Goal: Participate in discussion

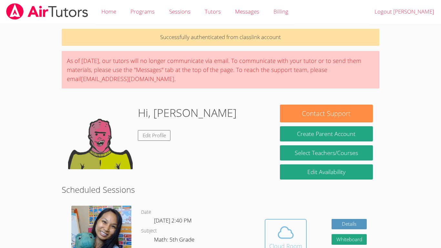
click at [271, 228] on span at bounding box center [285, 232] width 33 height 18
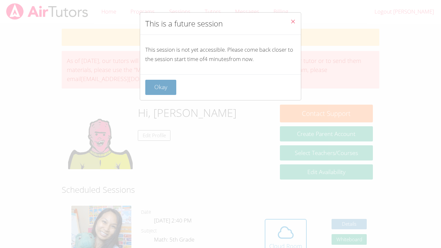
click at [156, 82] on button "Okay" at bounding box center [160, 87] width 31 height 15
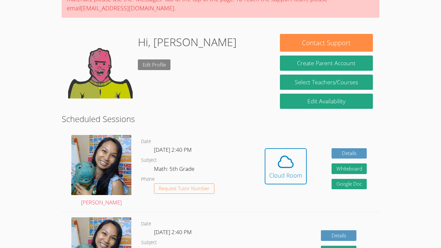
scroll to position [73, 0]
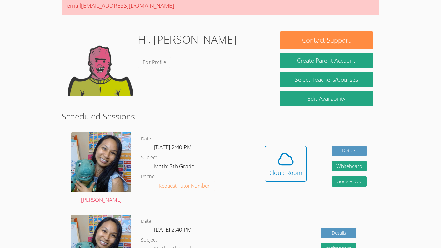
click at [316, 163] on div "Hidden Cloud Room Details Whiteboard Hidden Google Doc" at bounding box center [315, 169] width 127 height 82
click at [283, 165] on icon at bounding box center [285, 158] width 15 height 11
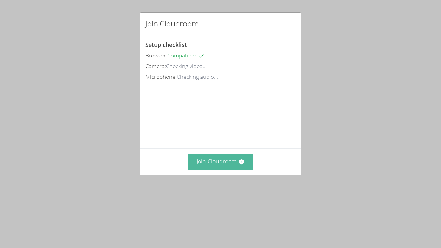
click at [234, 170] on button "Join Cloudroom" at bounding box center [221, 162] width 66 height 16
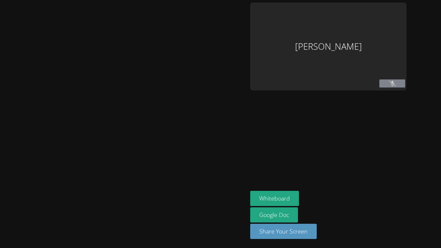
click at [236, 188] on div at bounding box center [124, 124] width 242 height 243
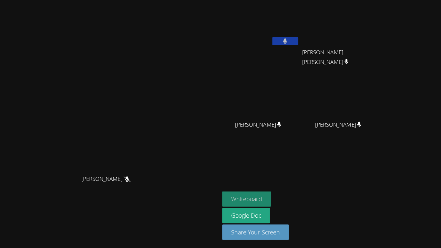
click at [272, 197] on button "Whiteboard" at bounding box center [247, 198] width 49 height 15
click at [288, 40] on icon at bounding box center [286, 41] width 4 height 5
click at [299, 40] on button at bounding box center [286, 42] width 26 height 8
click at [288, 39] on icon at bounding box center [286, 41] width 4 height 5
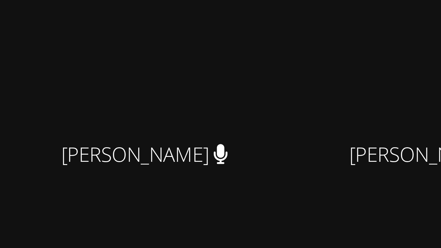
click at [286, 105] on video at bounding box center [261, 95] width 77 height 43
click at [292, 108] on video at bounding box center [261, 95] width 77 height 43
click at [289, 102] on video at bounding box center [261, 95] width 77 height 43
click at [285, 99] on video at bounding box center [261, 95] width 77 height 43
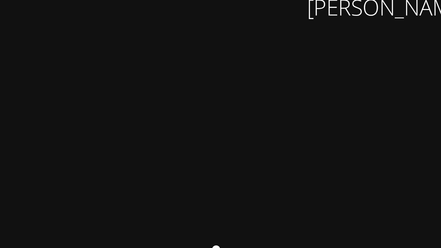
click at [300, 79] on video at bounding box center [261, 95] width 77 height 43
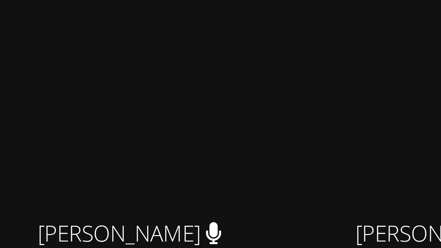
click at [292, 105] on video at bounding box center [261, 95] width 77 height 43
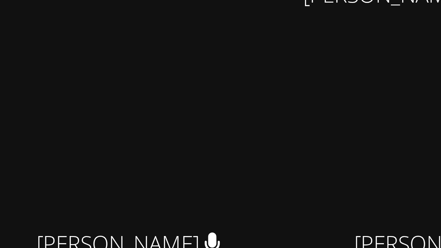
click at [288, 99] on video at bounding box center [261, 95] width 77 height 43
click at [291, 90] on video at bounding box center [261, 95] width 77 height 43
click at [293, 101] on video at bounding box center [261, 95] width 77 height 43
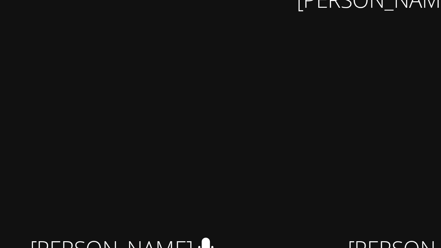
click at [295, 94] on video at bounding box center [261, 95] width 77 height 43
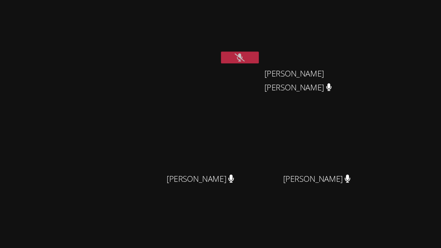
click at [300, 29] on video at bounding box center [261, 24] width 77 height 43
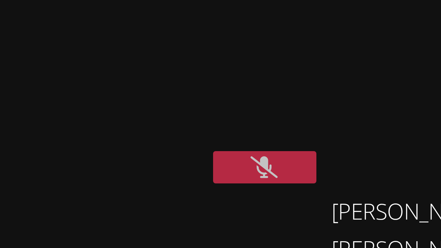
click at [289, 44] on icon at bounding box center [285, 41] width 7 height 5
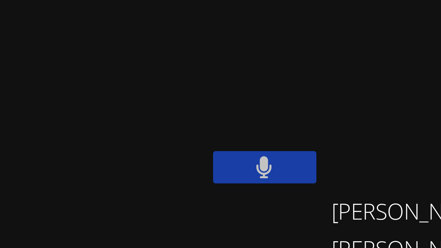
click at [299, 40] on button at bounding box center [286, 42] width 26 height 8
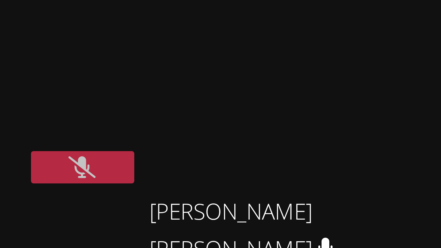
click at [289, 43] on icon at bounding box center [285, 41] width 7 height 5
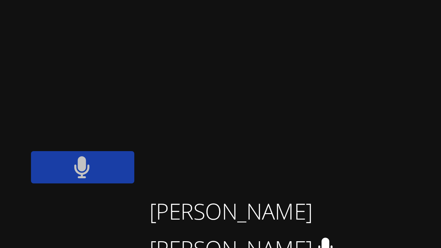
click at [299, 44] on button at bounding box center [286, 42] width 26 height 8
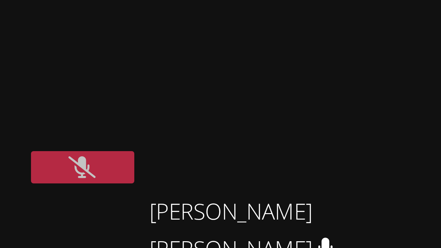
click at [299, 43] on button at bounding box center [286, 42] width 26 height 8
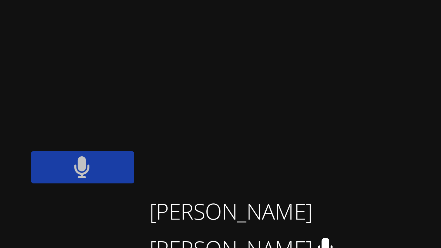
click at [299, 41] on button at bounding box center [286, 42] width 26 height 8
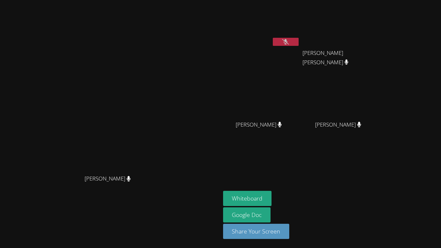
click at [299, 41] on button at bounding box center [286, 42] width 26 height 8
click at [299, 39] on button at bounding box center [286, 42] width 26 height 8
click at [159, 111] on video at bounding box center [110, 111] width 97 height 121
click at [159, 110] on video at bounding box center [110, 111] width 97 height 121
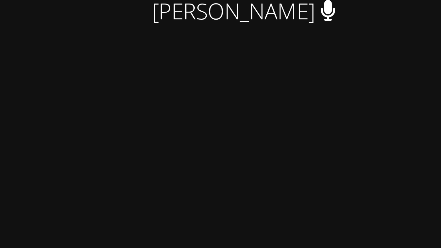
click at [300, 94] on video at bounding box center [261, 95] width 77 height 43
click at [300, 84] on video at bounding box center [261, 95] width 77 height 43
click at [300, 109] on video at bounding box center [261, 95] width 77 height 43
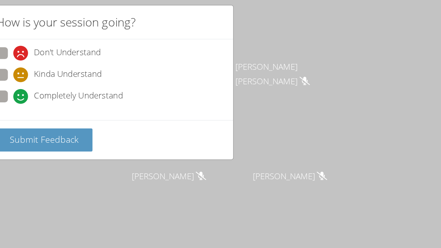
click at [200, 77] on span "Completely Understand" at bounding box center [199, 72] width 58 height 10
click at [162, 74] on input "Completely Understand" at bounding box center [159, 70] width 5 height 5
radio input "true"
click at [208, 46] on span "Don't Understand" at bounding box center [192, 44] width 44 height 10
click at [162, 46] on input "Don't Understand" at bounding box center [159, 42] width 5 height 5
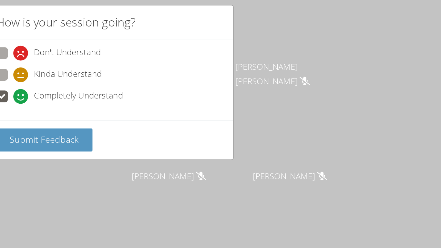
radio input "true"
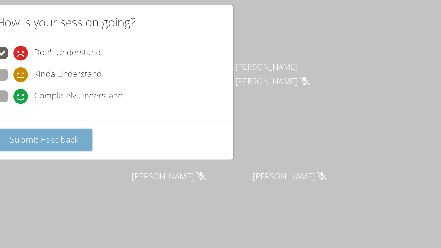
click at [194, 97] on span "Submit Feedback" at bounding box center [176, 101] width 45 height 8
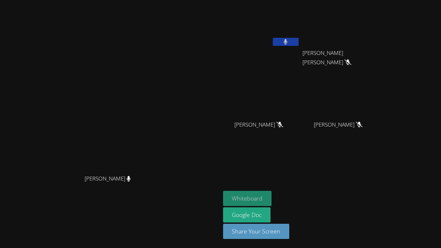
click at [272, 198] on button "Whiteboard" at bounding box center [247, 198] width 49 height 15
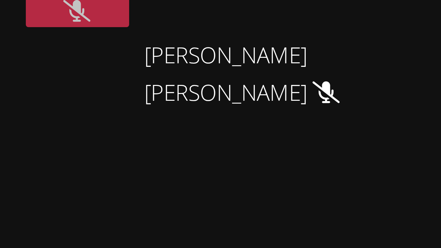
click at [300, 88] on video at bounding box center [261, 95] width 77 height 43
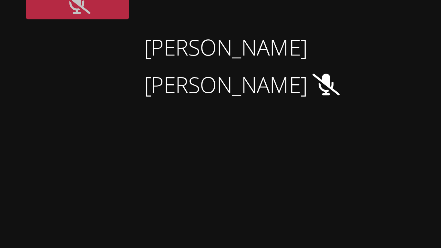
click at [289, 44] on icon at bounding box center [285, 41] width 7 height 5
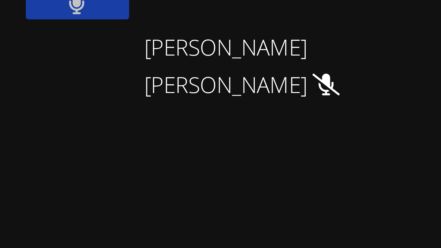
click at [299, 44] on button at bounding box center [286, 42] width 26 height 8
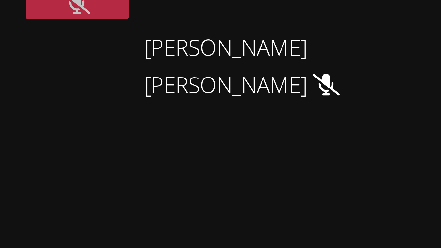
click at [299, 45] on button at bounding box center [286, 42] width 26 height 8
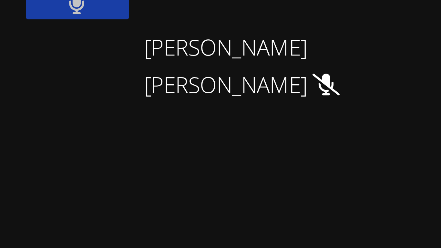
click at [299, 45] on button at bounding box center [286, 42] width 26 height 8
click at [299, 44] on button at bounding box center [286, 42] width 26 height 8
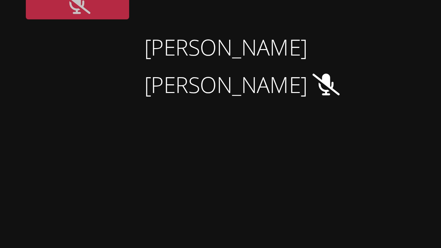
click at [299, 45] on button at bounding box center [286, 42] width 26 height 8
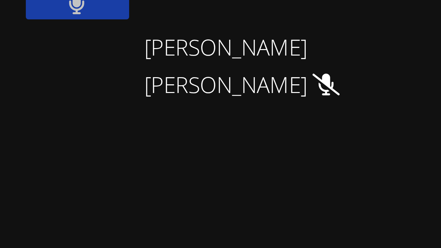
click at [299, 45] on button at bounding box center [286, 42] width 26 height 8
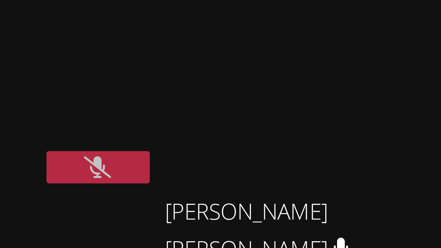
click at [273, 38] on button at bounding box center [286, 42] width 26 height 8
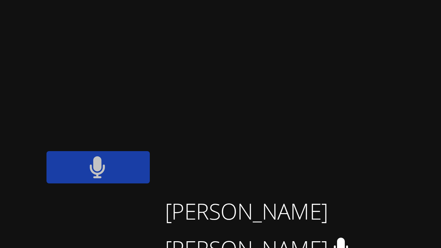
click at [273, 38] on button at bounding box center [286, 42] width 26 height 8
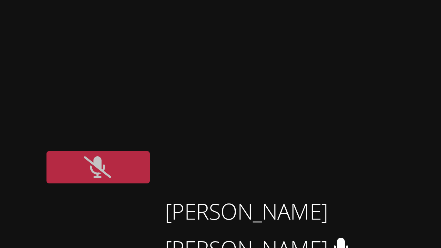
click at [273, 38] on button at bounding box center [286, 42] width 26 height 8
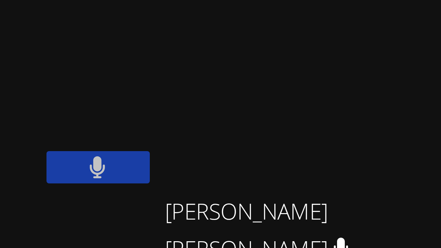
click at [273, 38] on button at bounding box center [286, 42] width 26 height 8
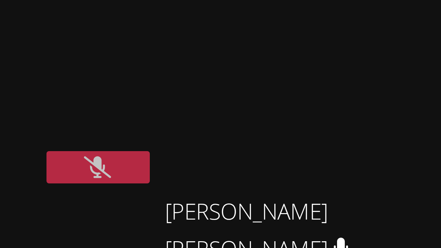
click at [273, 38] on button at bounding box center [286, 42] width 26 height 8
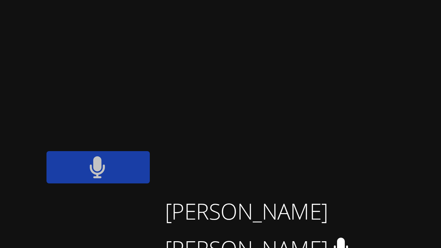
click at [273, 38] on button at bounding box center [286, 42] width 26 height 8
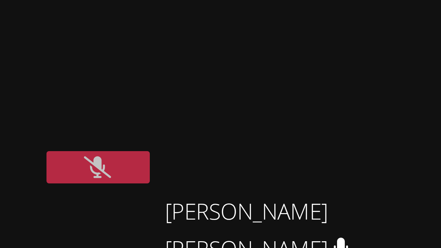
click at [273, 38] on button at bounding box center [286, 42] width 26 height 8
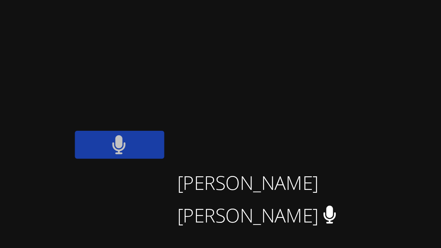
click at [273, 38] on button at bounding box center [286, 42] width 26 height 8
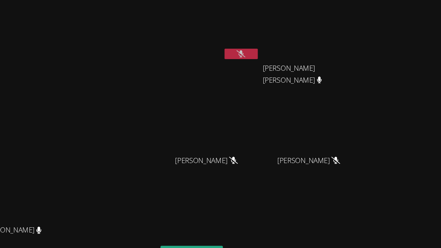
click at [273, 38] on button at bounding box center [286, 42] width 26 height 8
click at [382, 117] on aside "Aaliyah Trevino ESTEVAN JR ADAME CASILLAS ESTEVAN JR ADAME CASILLAS KAMILAH SAN…" at bounding box center [301, 124] width 161 height 248
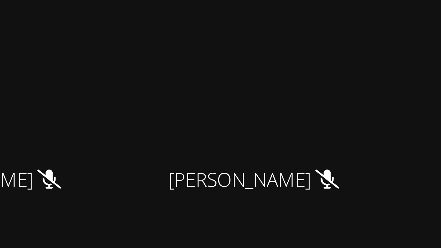
click at [300, 92] on video at bounding box center [261, 95] width 77 height 43
click at [300, 97] on video at bounding box center [261, 95] width 77 height 43
